Goal: Task Accomplishment & Management: Use online tool/utility

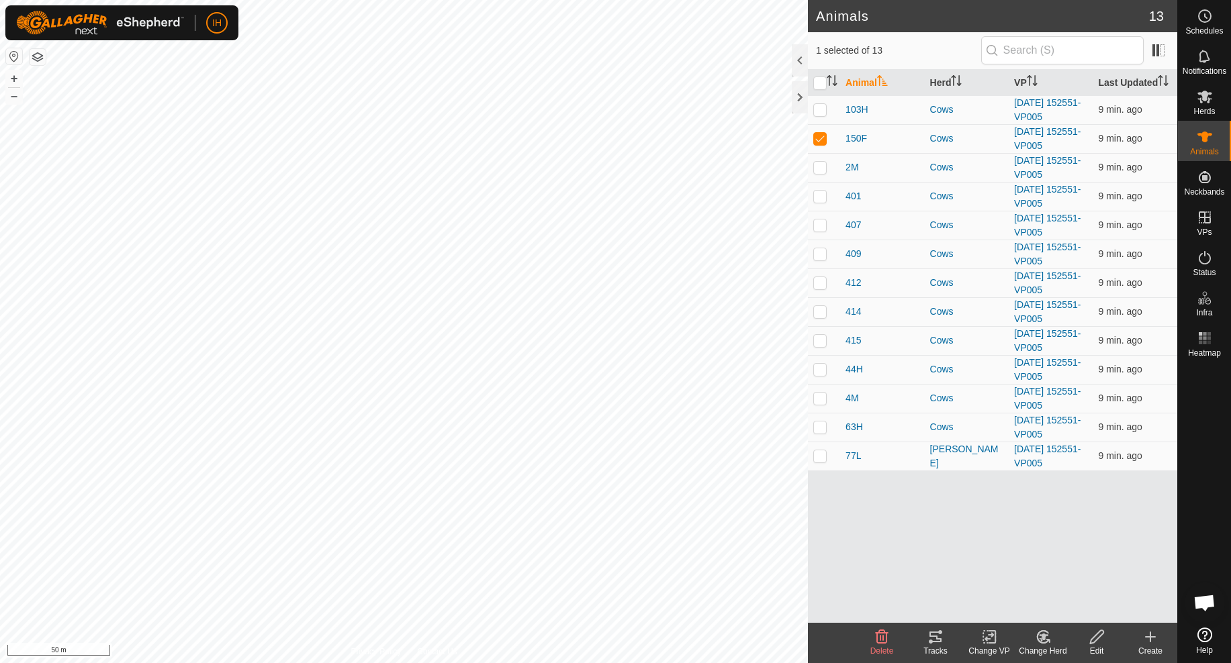
click at [933, 642] on icon at bounding box center [935, 637] width 12 height 11
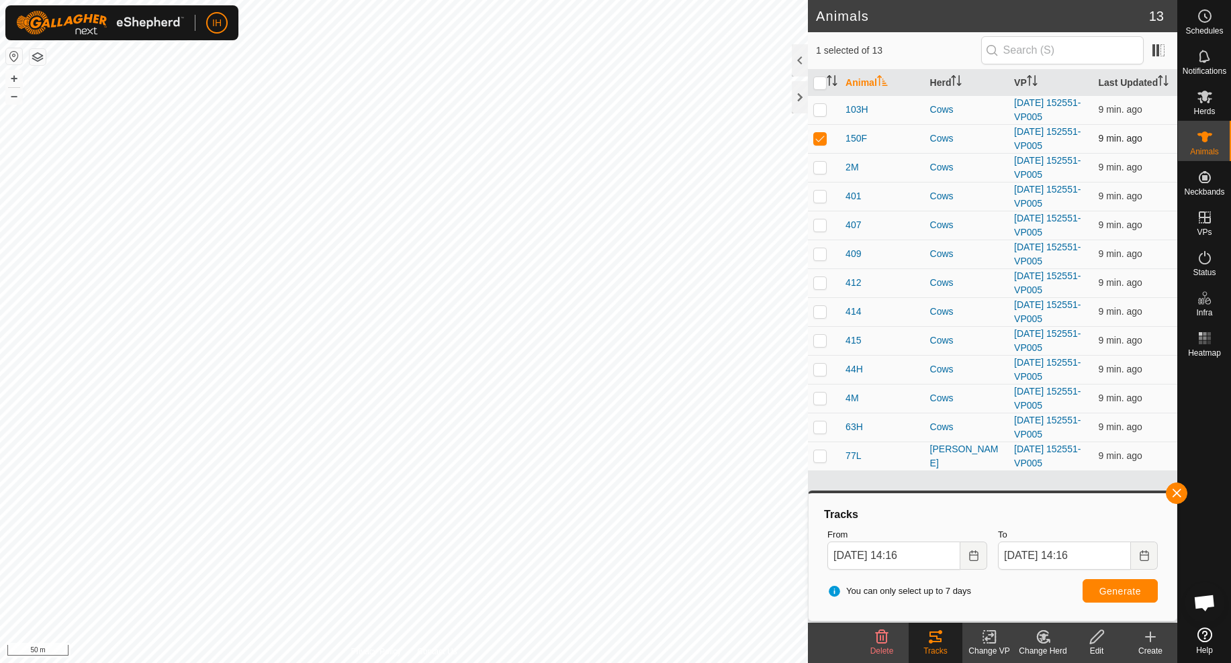
click at [824, 138] on p-checkbox at bounding box center [819, 138] width 13 height 11
checkbox input "false"
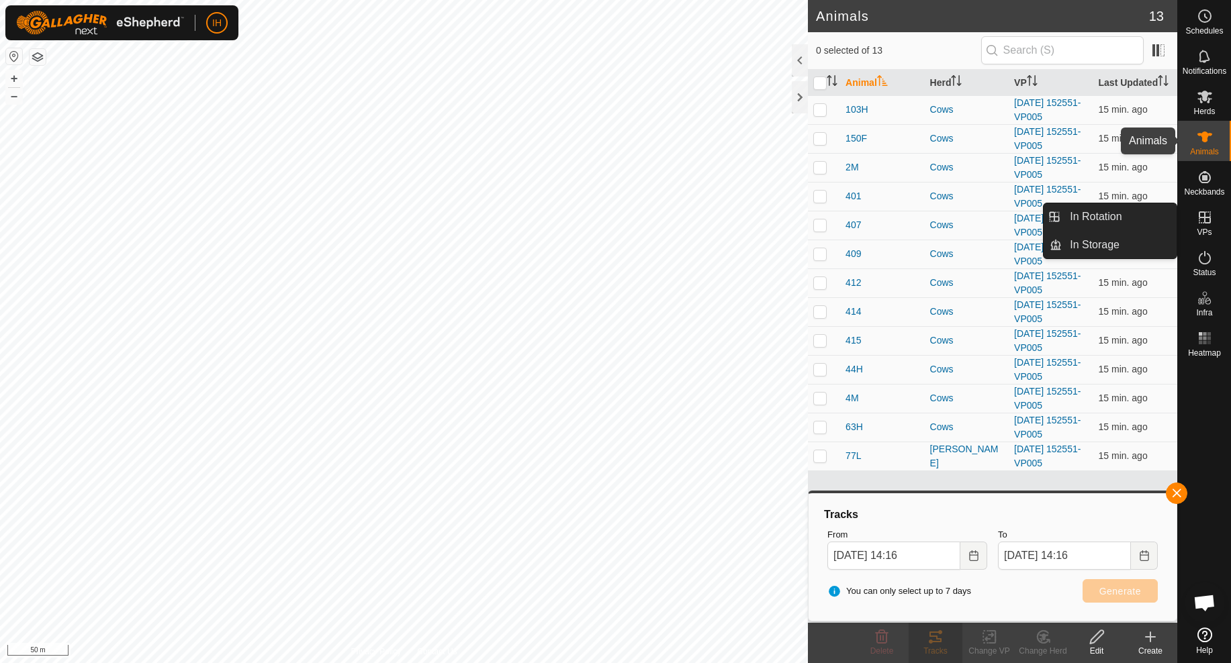
click at [1206, 138] on icon at bounding box center [1204, 137] width 15 height 11
click at [1207, 227] on es-virtualpaddocks-svg-icon at bounding box center [1204, 217] width 24 height 21
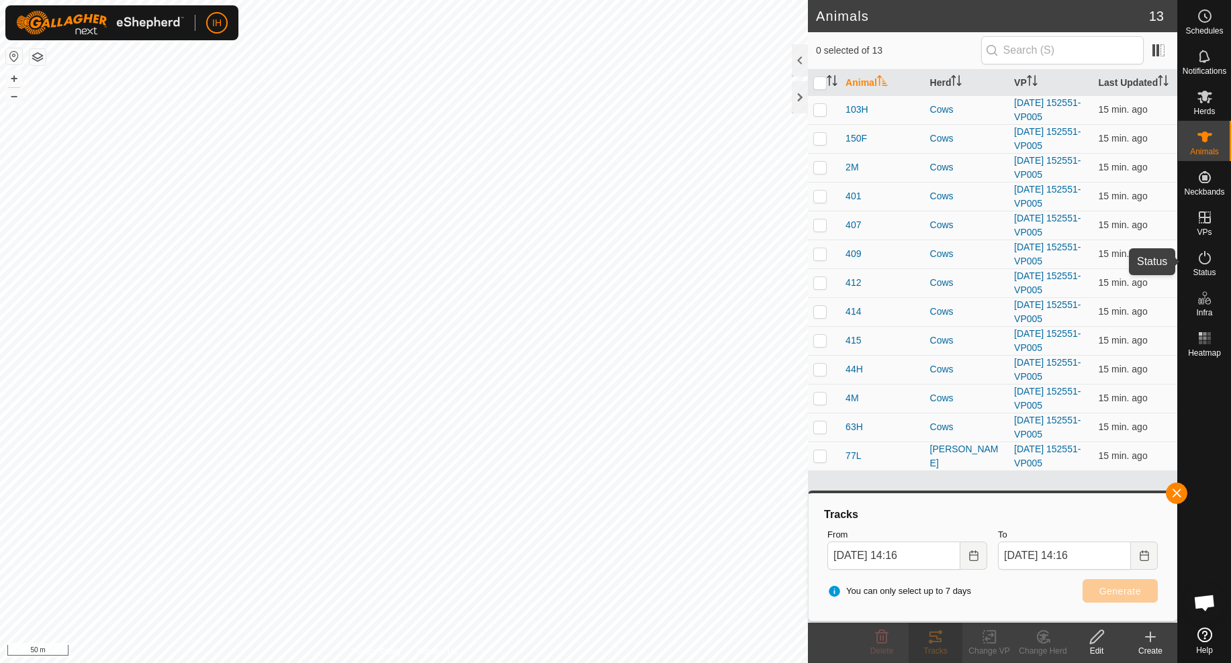
click at [1207, 262] on icon at bounding box center [1205, 258] width 16 height 16
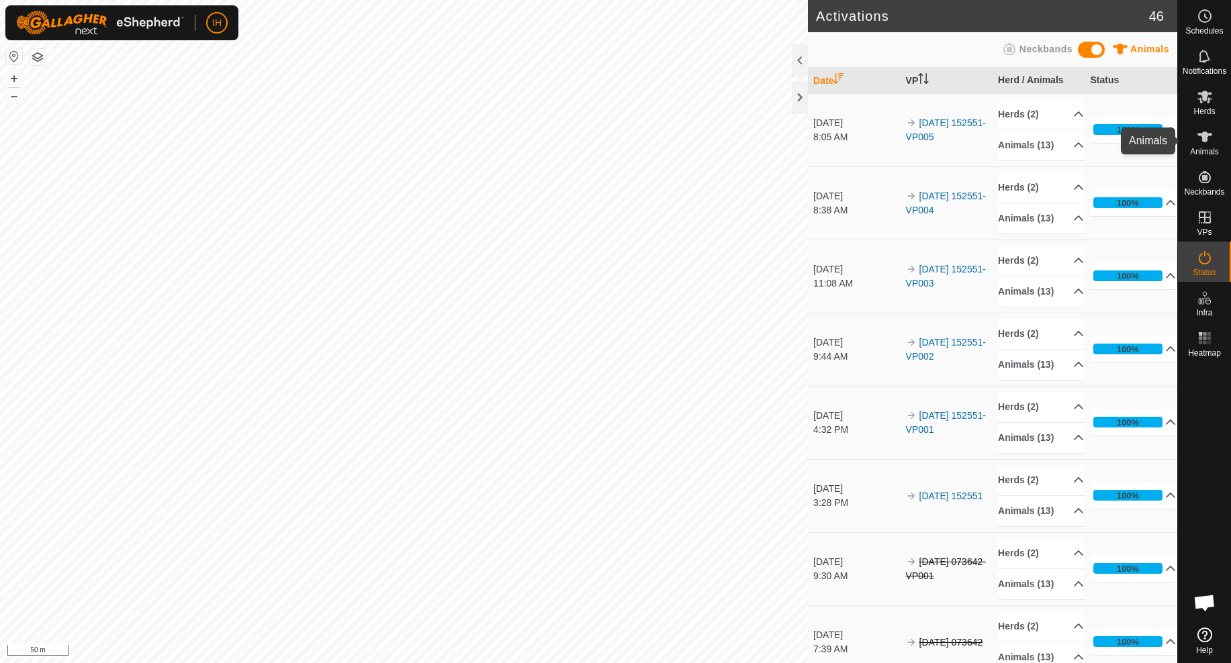
click at [1209, 139] on icon at bounding box center [1205, 137] width 16 height 16
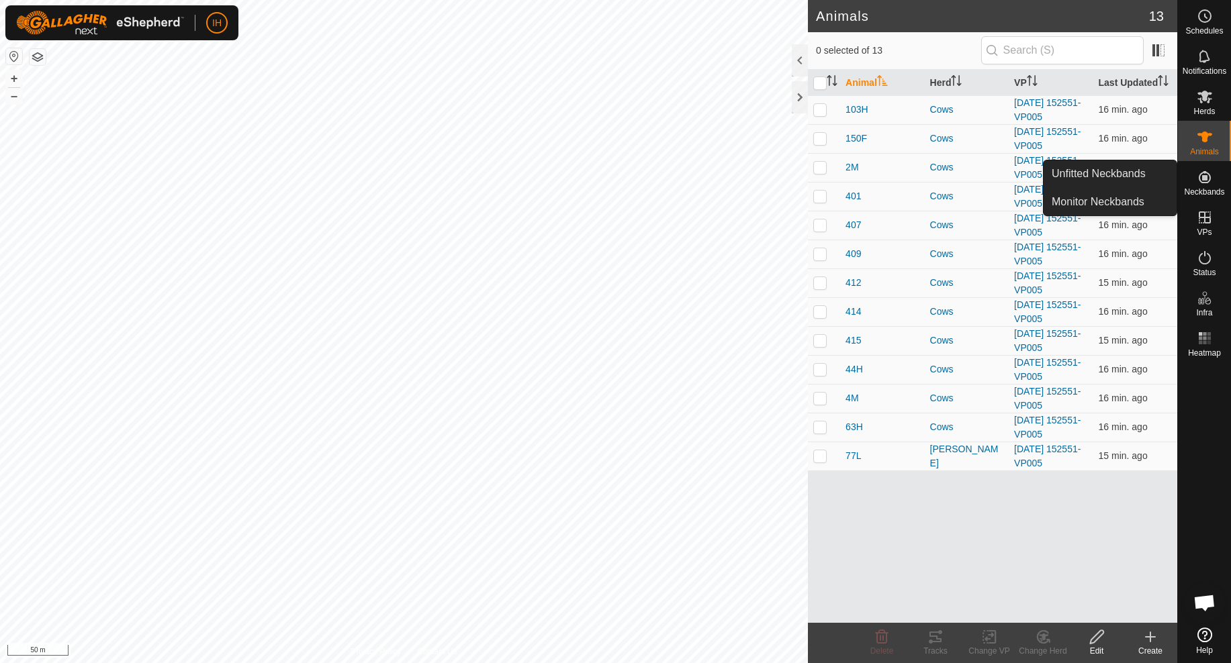
click at [1205, 177] on icon at bounding box center [1205, 177] width 12 height 12
click at [1125, 202] on link "Monitor Neckbands" at bounding box center [1109, 202] width 133 height 27
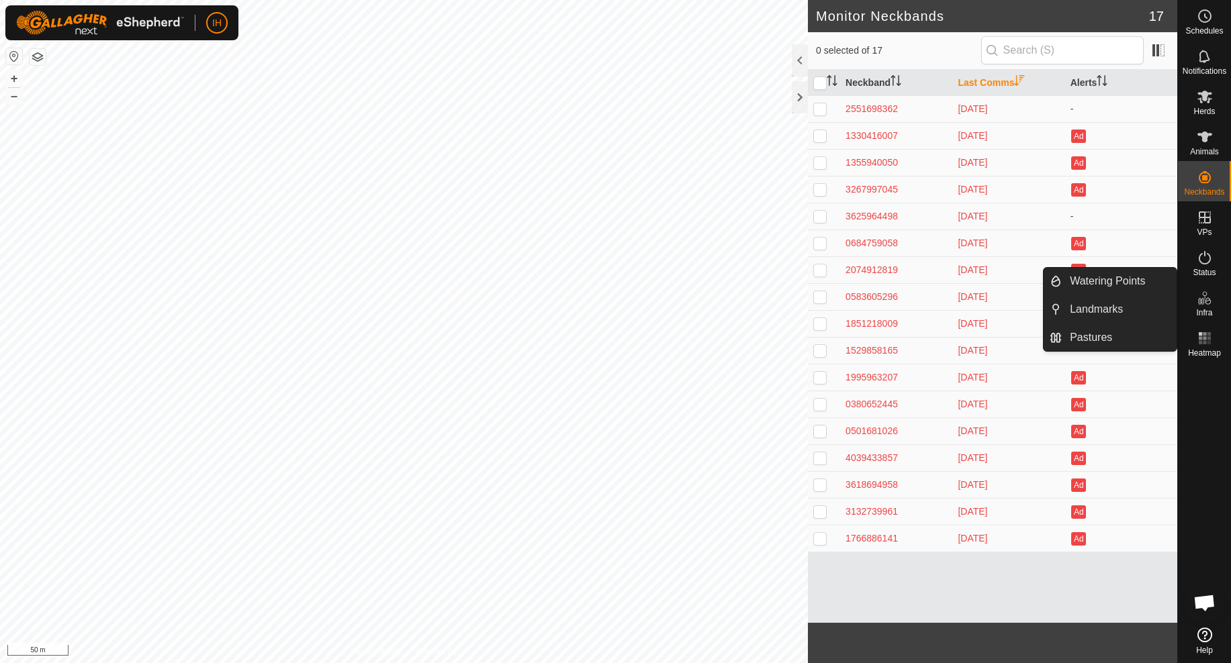
click at [1205, 309] on span "Infra" at bounding box center [1204, 313] width 16 height 8
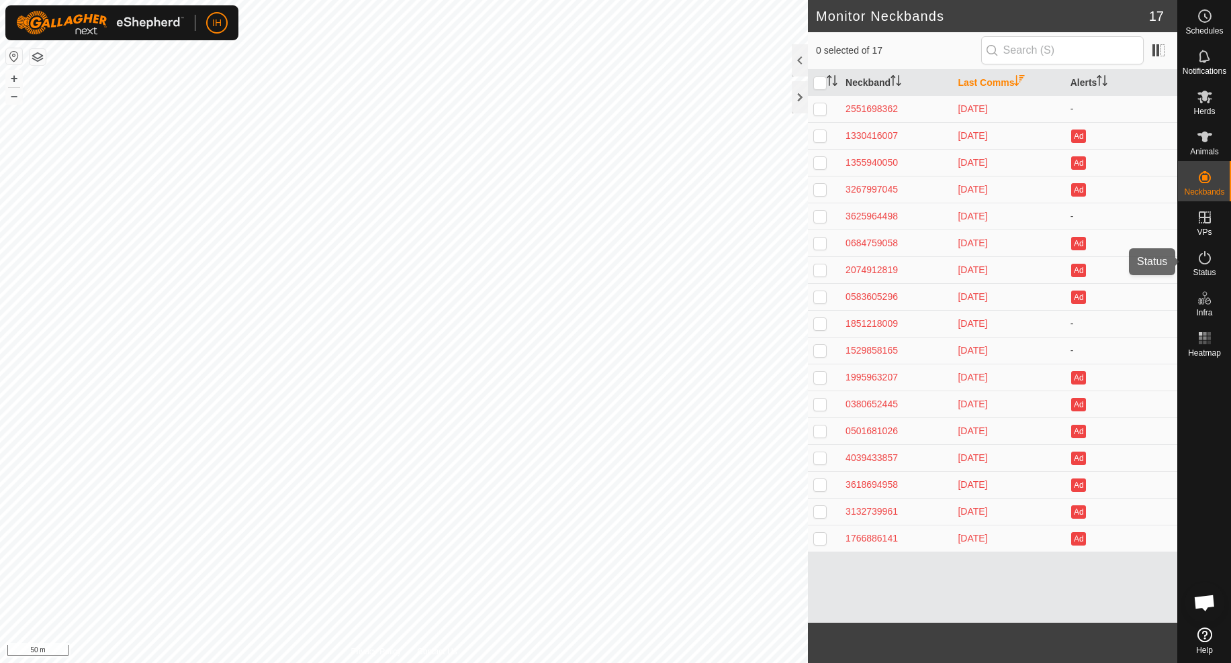
click at [1204, 263] on icon at bounding box center [1205, 257] width 12 height 13
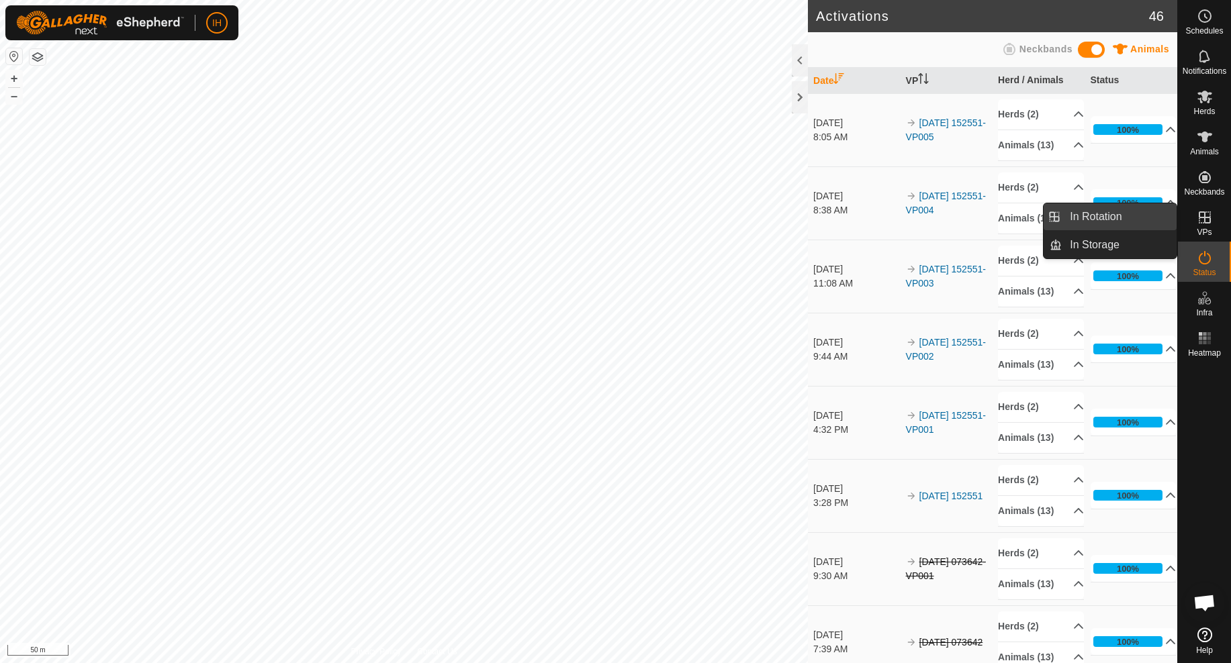
drag, startPoint x: 1134, startPoint y: 207, endPoint x: 1125, endPoint y: 207, distance: 9.4
click at [1125, 207] on link "In Rotation" at bounding box center [1119, 216] width 115 height 27
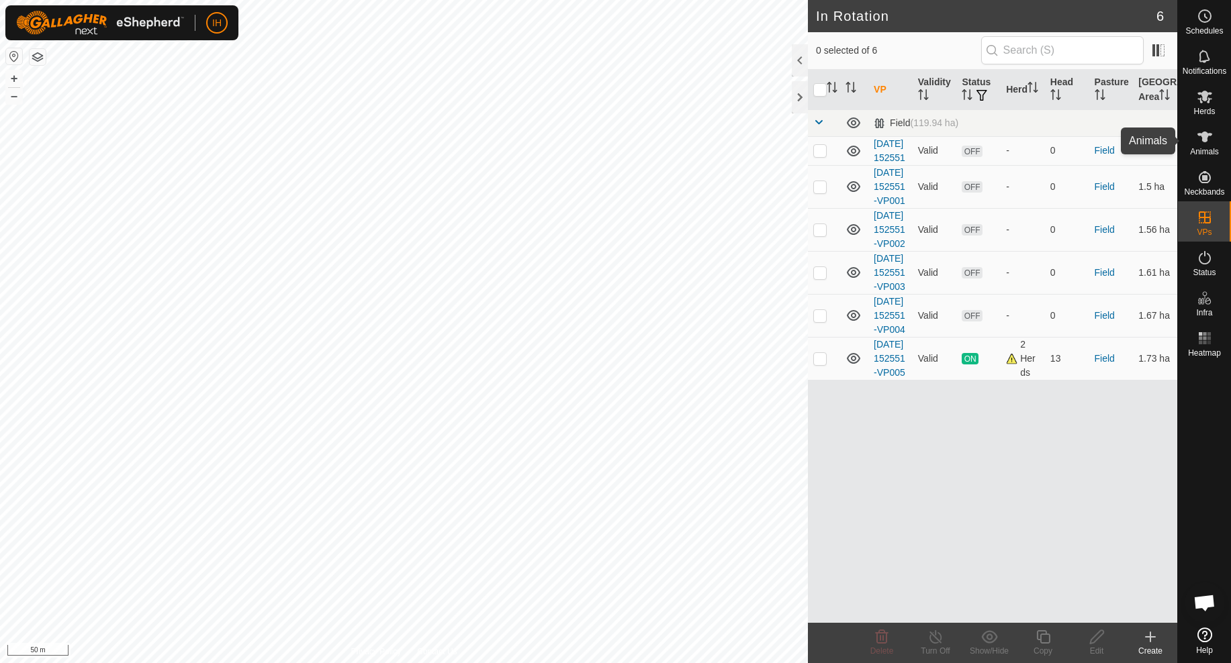
click at [1205, 144] on icon at bounding box center [1205, 137] width 16 height 16
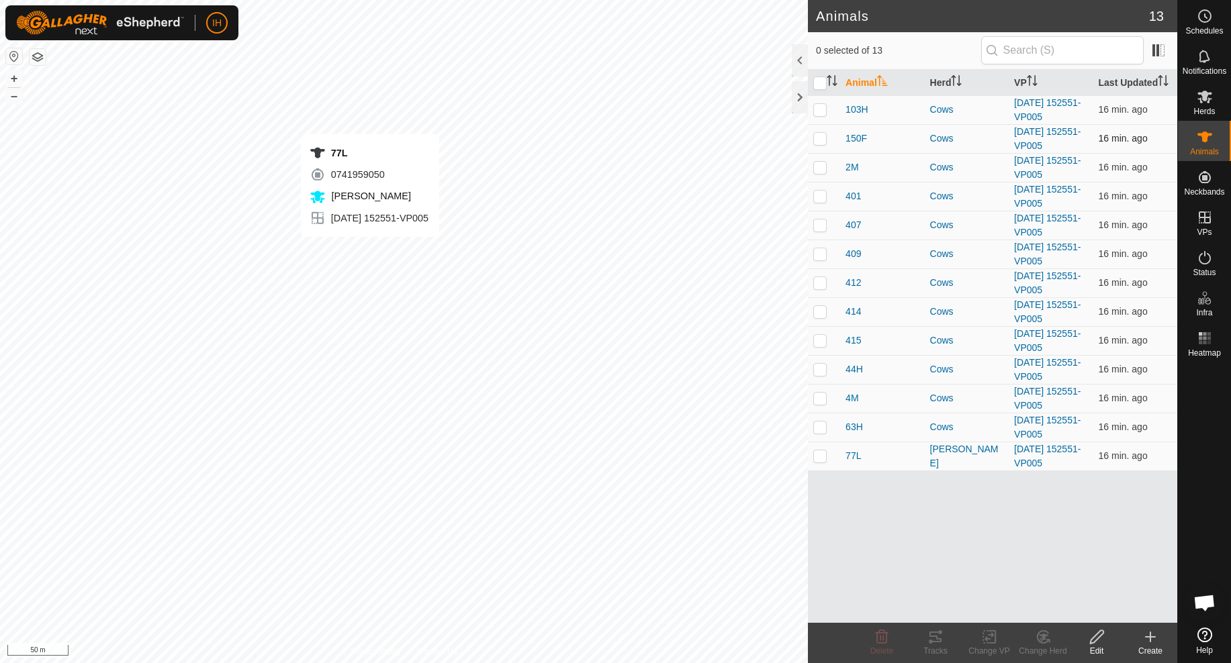
checkbox input "true"
click at [1159, 52] on span at bounding box center [1157, 50] width 21 height 21
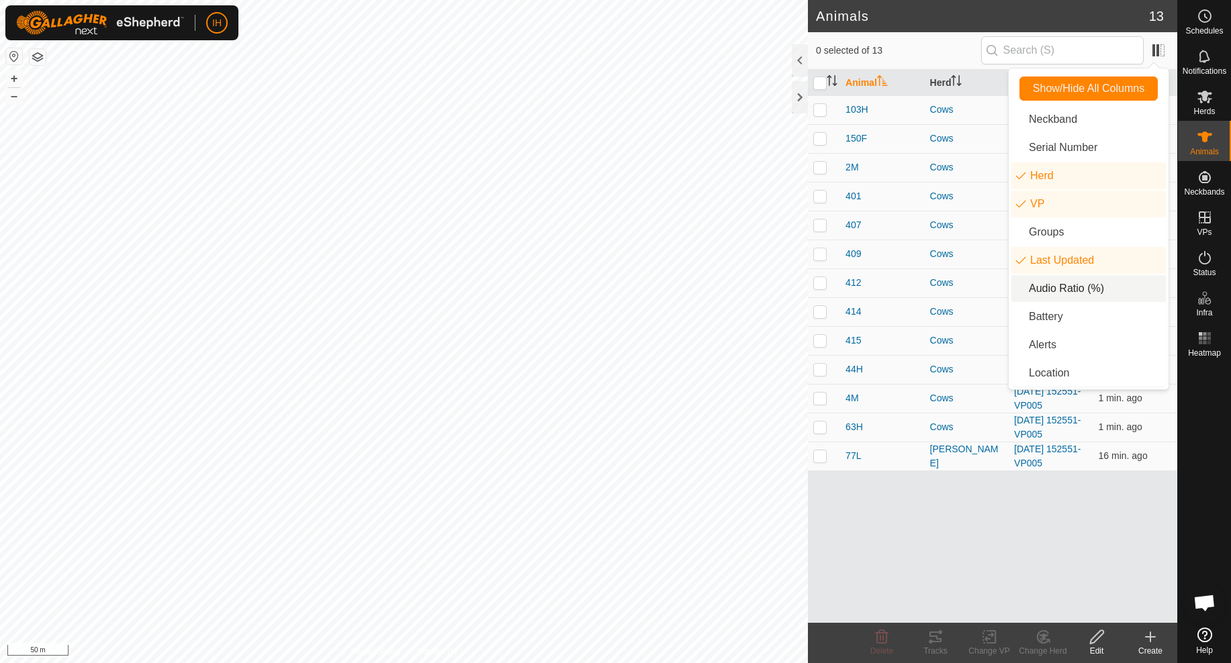
click at [1057, 293] on li "Audio Ratio (%)" at bounding box center [1088, 288] width 154 height 27
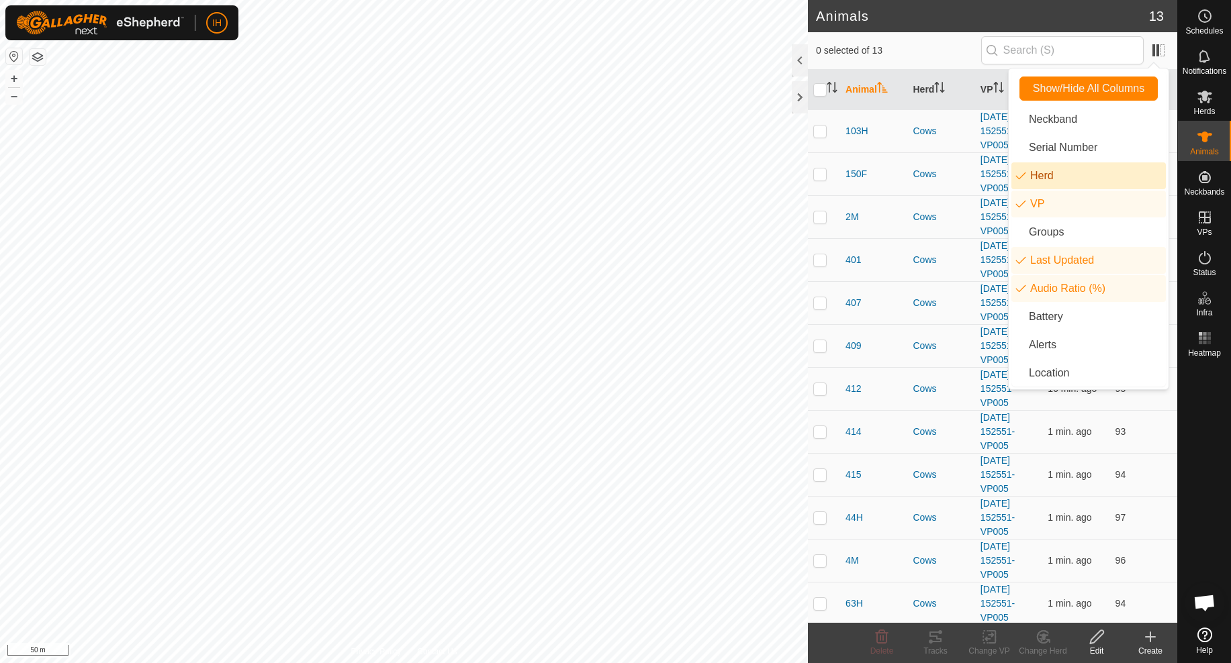
click at [1073, 177] on li "Herd" at bounding box center [1088, 175] width 154 height 27
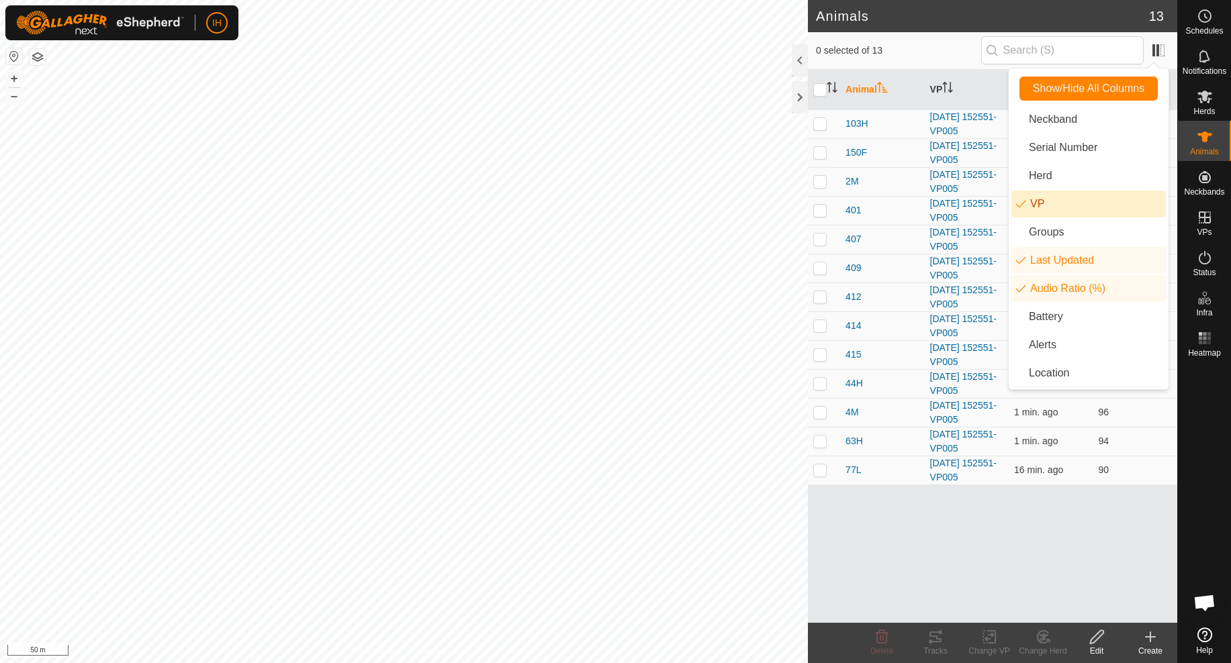
click at [1064, 195] on li "VP" at bounding box center [1088, 204] width 154 height 27
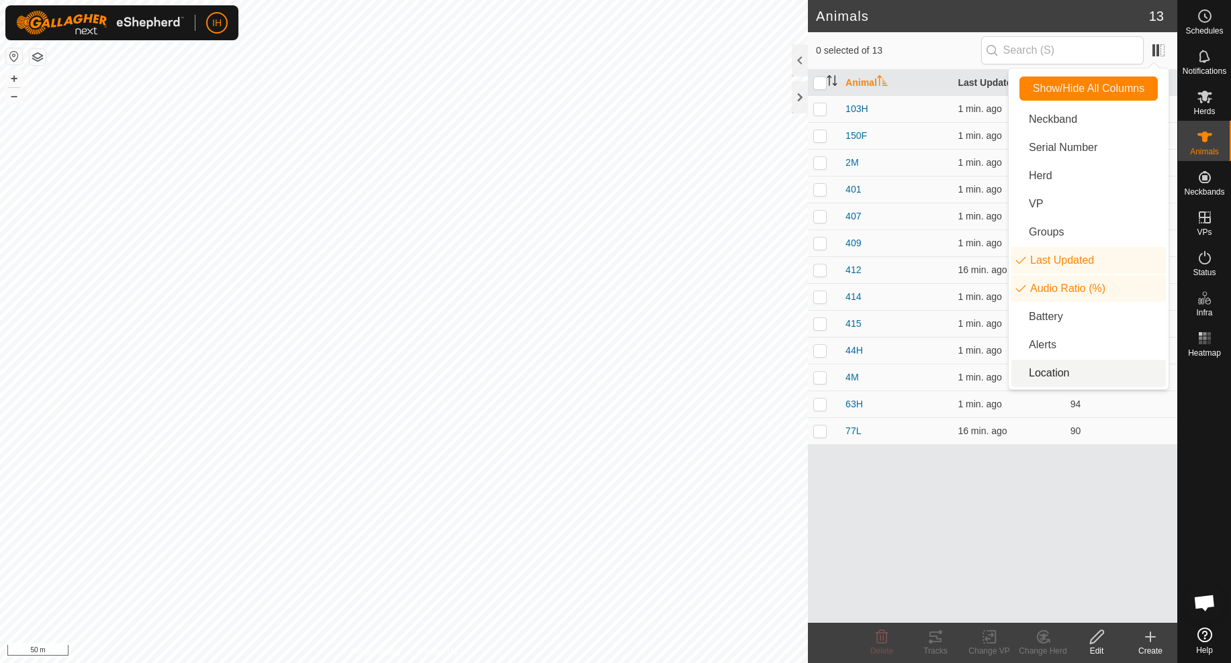
click at [1013, 507] on div "Animal Last Updated Audio Ratio (%) 103H 1 min. ago 83 150F 1 min. ago 96 2M 1 …" at bounding box center [992, 346] width 369 height 553
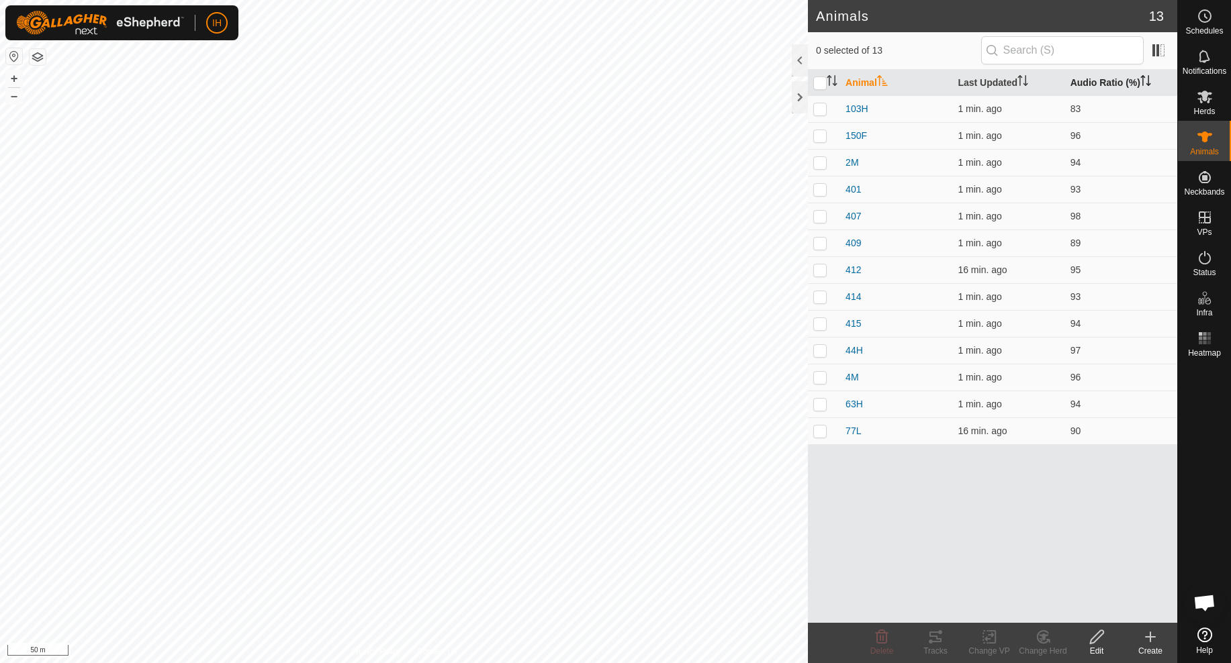
click at [1084, 70] on th "Audio Ratio (%)" at bounding box center [1121, 83] width 112 height 26
click at [1089, 75] on th "Audio Ratio (%)" at bounding box center [1121, 83] width 112 height 26
click at [823, 432] on p-checkbox at bounding box center [819, 431] width 13 height 11
click at [936, 641] on icon at bounding box center [935, 637] width 16 height 16
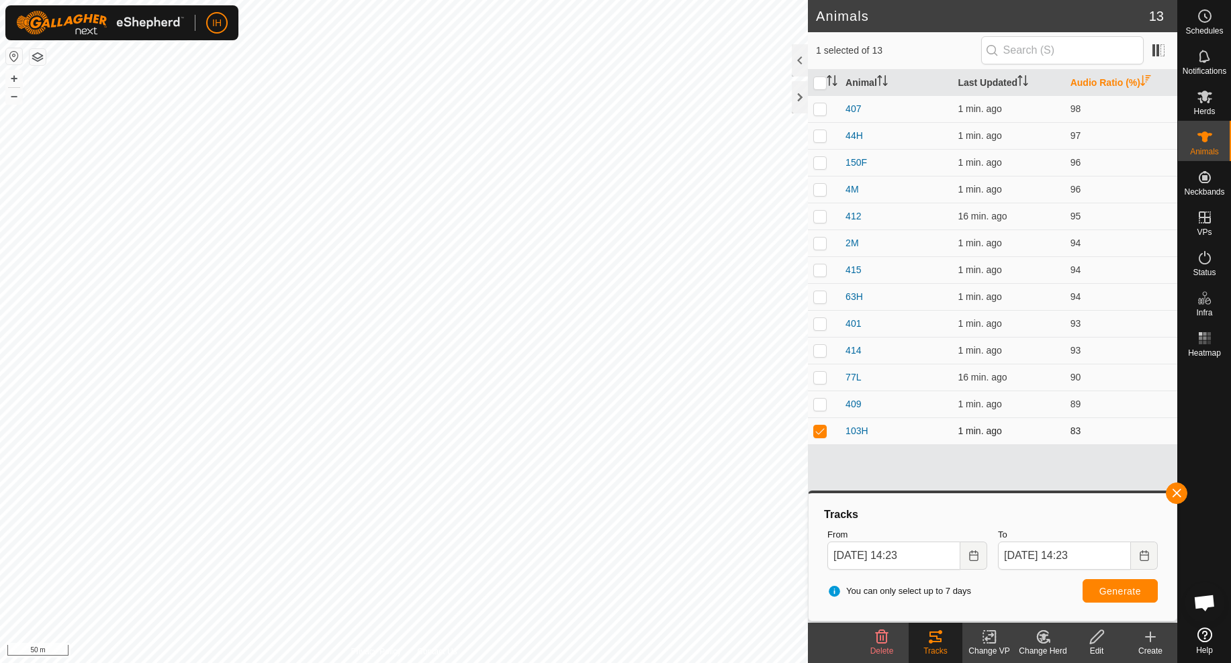
click at [821, 430] on p-checkbox at bounding box center [819, 431] width 13 height 11
checkbox input "false"
click at [823, 403] on p-checkbox at bounding box center [819, 404] width 13 height 11
click at [1130, 588] on span "Generate" at bounding box center [1120, 591] width 42 height 11
click at [821, 402] on p-checkbox at bounding box center [819, 404] width 13 height 11
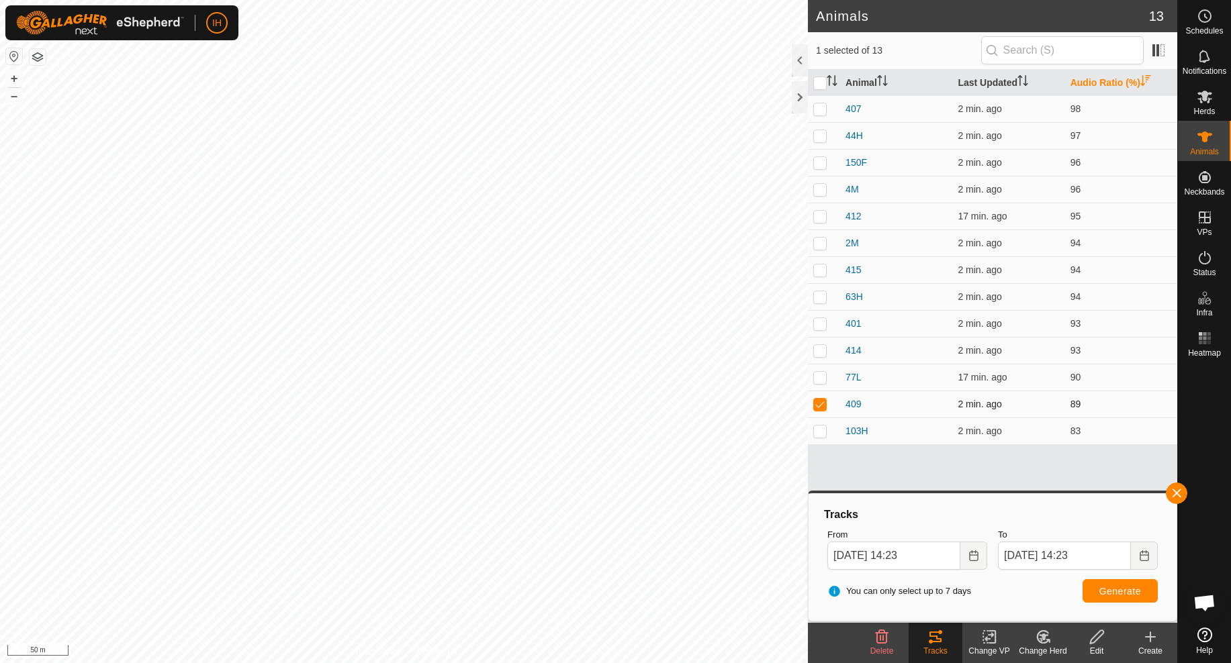
checkbox input "false"
